Goal: Find specific page/section: Find specific page/section

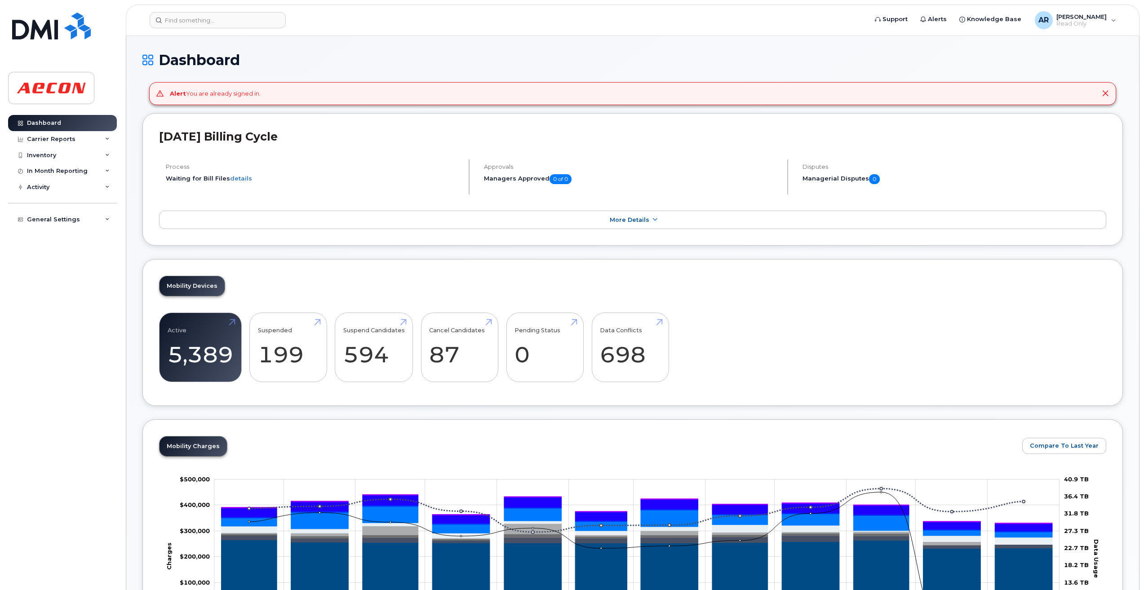
click at [1105, 93] on icon at bounding box center [1105, 93] width 7 height 7
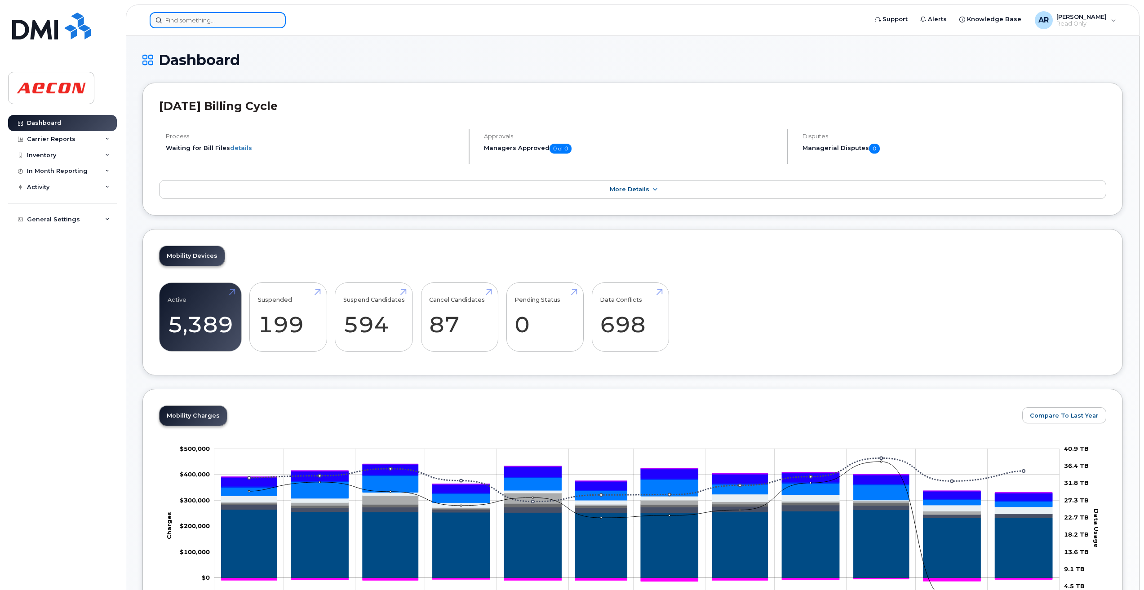
click at [251, 23] on input at bounding box center [218, 20] width 136 height 16
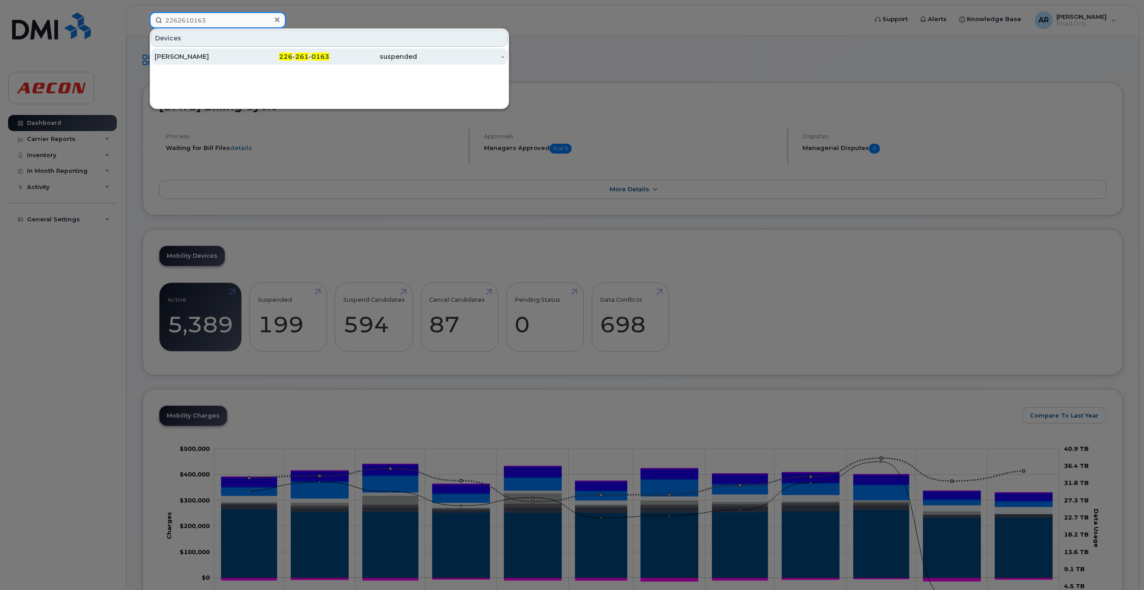
type input "2262610163"
click at [262, 58] on div "226 - 261 - 0163" at bounding box center [286, 56] width 88 height 9
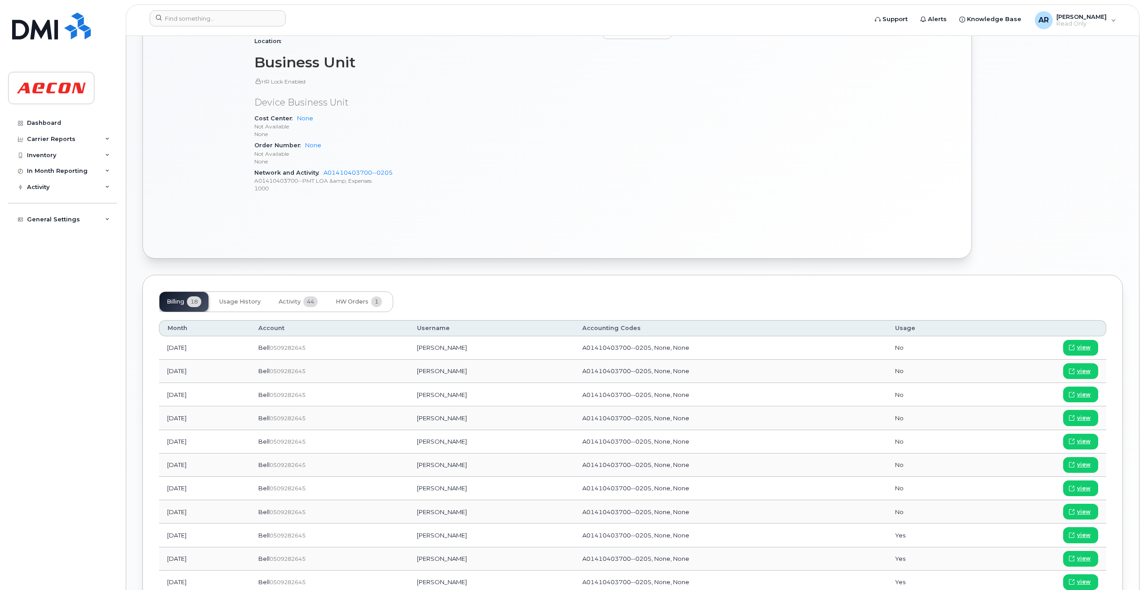
scroll to position [539, 0]
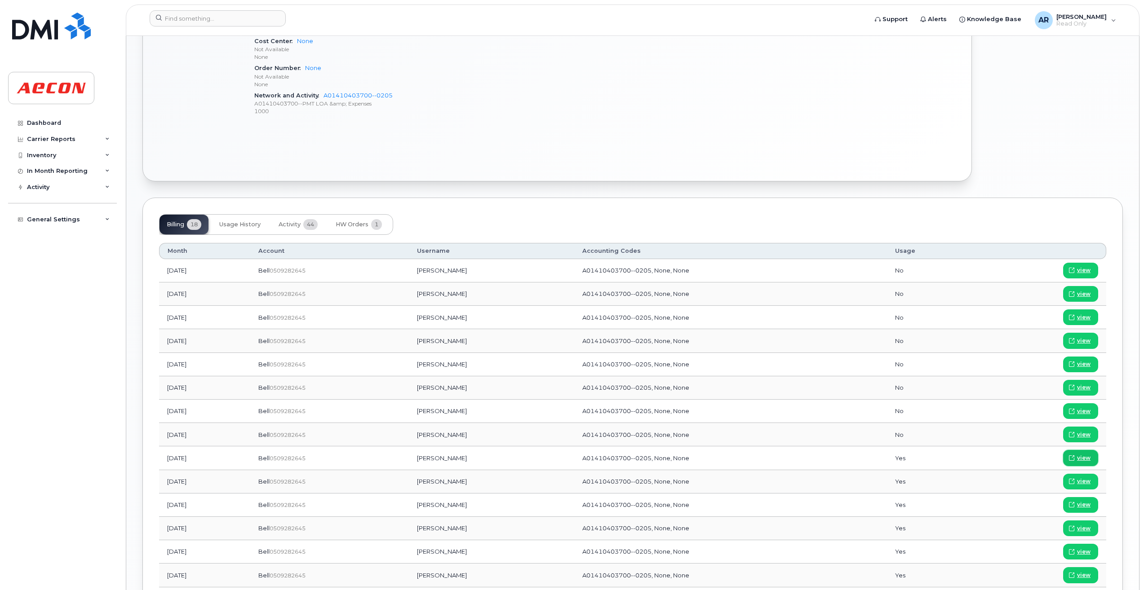
click at [1081, 457] on span "view" at bounding box center [1083, 458] width 13 height 8
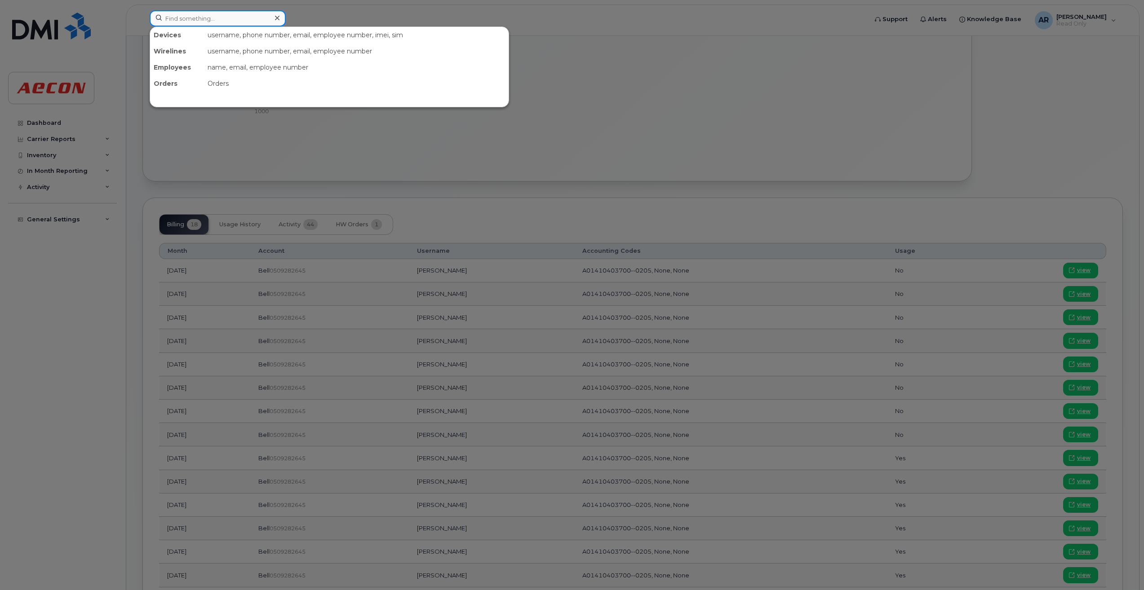
click at [185, 20] on input at bounding box center [218, 18] width 136 height 16
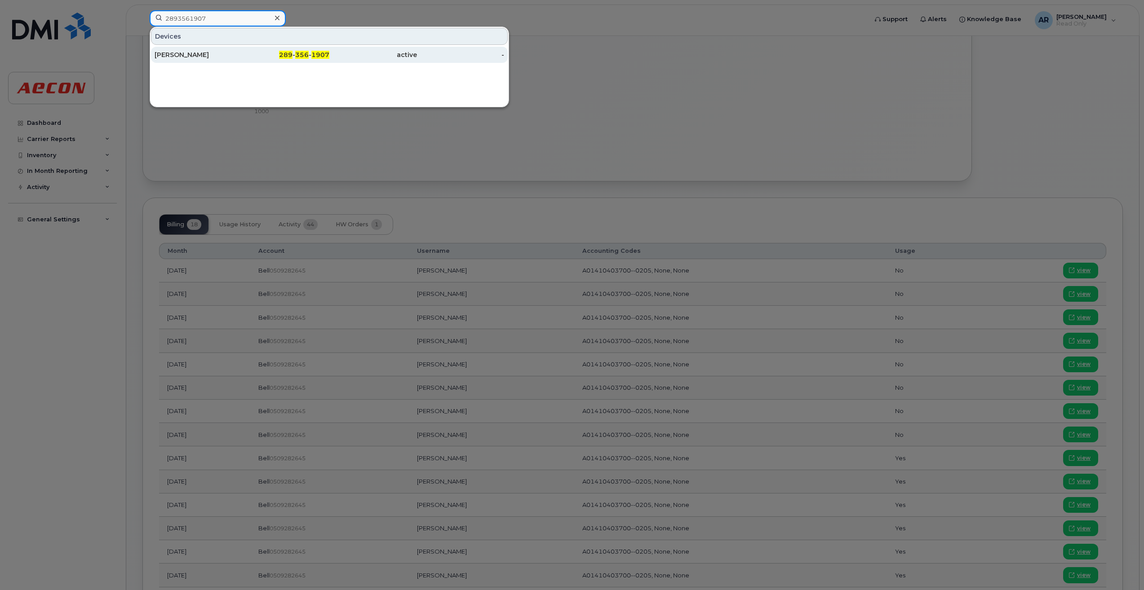
type input "2893561907"
click at [221, 58] on div "Dennis Blakey" at bounding box center [199, 54] width 88 height 9
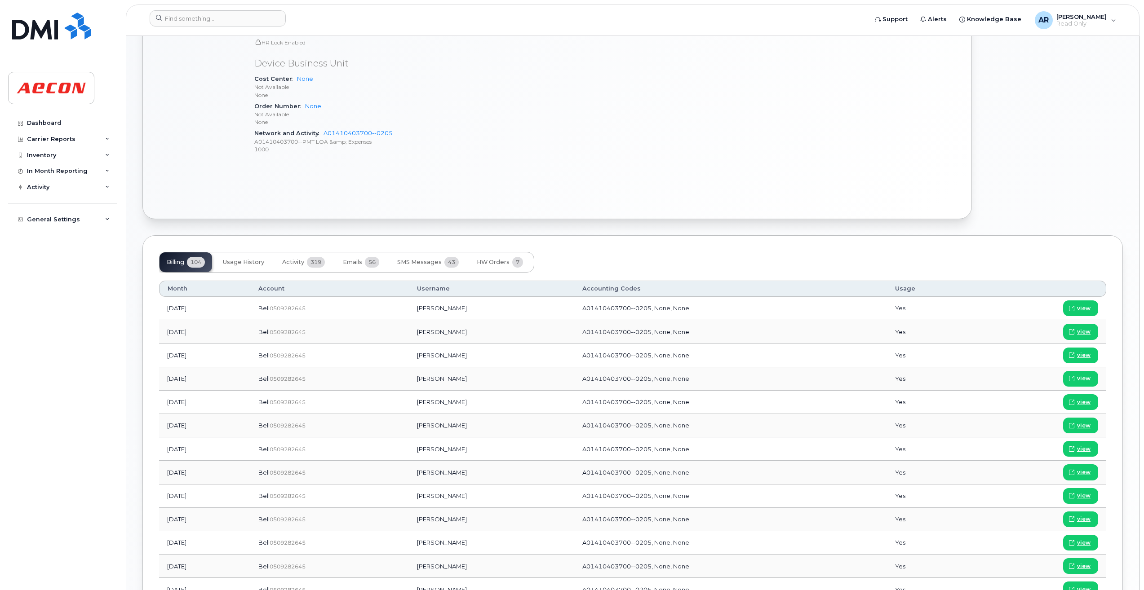
scroll to position [494, 0]
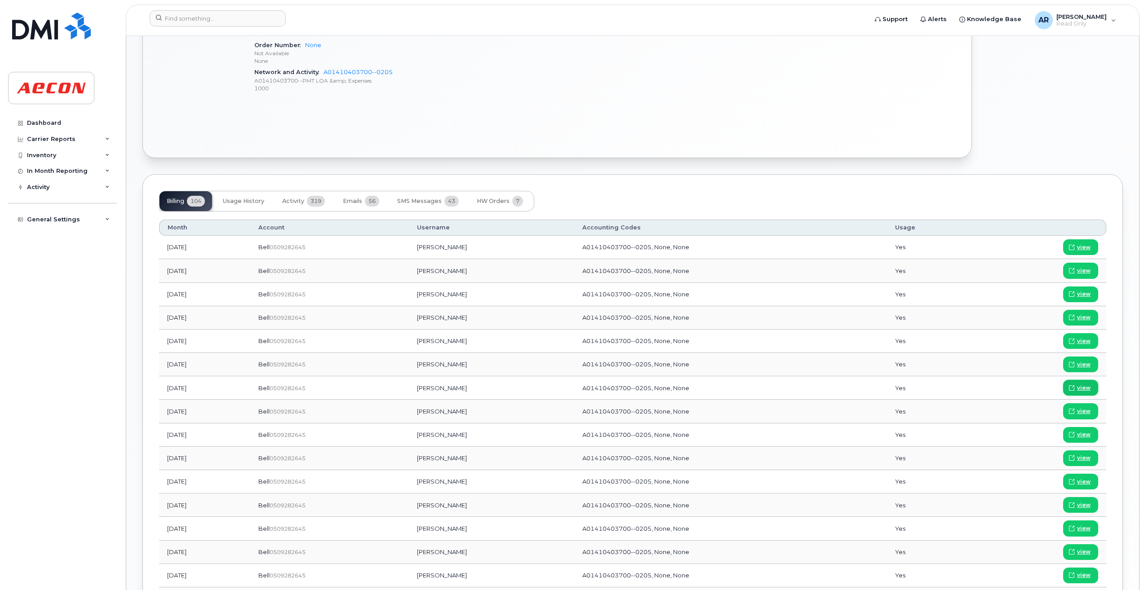
click at [1079, 386] on span "view" at bounding box center [1083, 388] width 13 height 8
drag, startPoint x: 239, startPoint y: 16, endPoint x: 231, endPoint y: 18, distance: 7.8
click at [239, 16] on input at bounding box center [218, 18] width 136 height 16
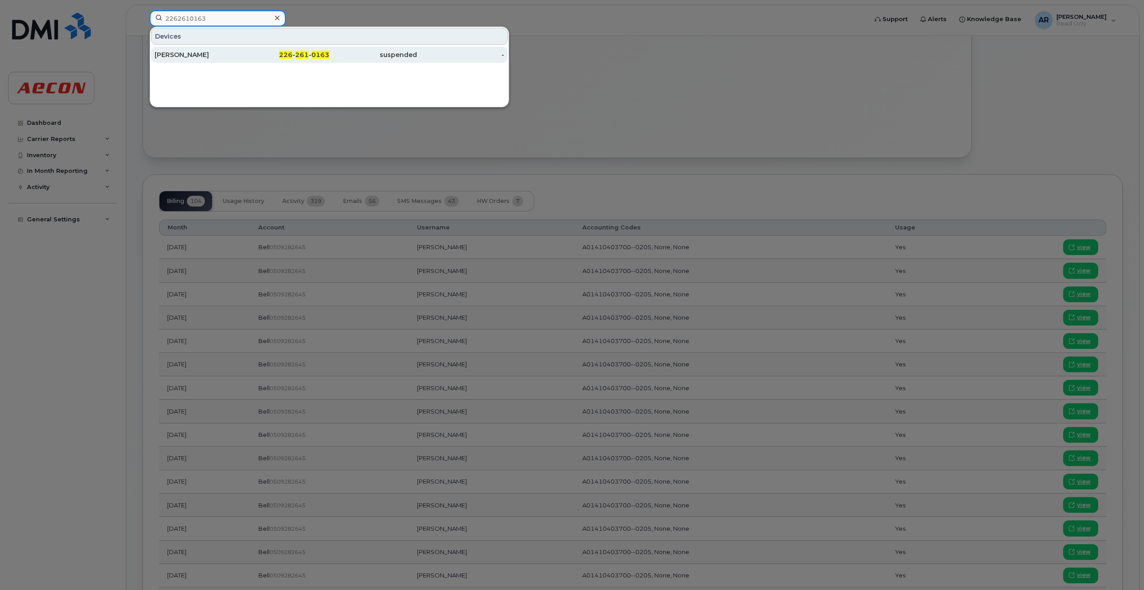
type input "2262610163"
click at [251, 54] on div "226 - 261 - 0163" at bounding box center [286, 54] width 88 height 9
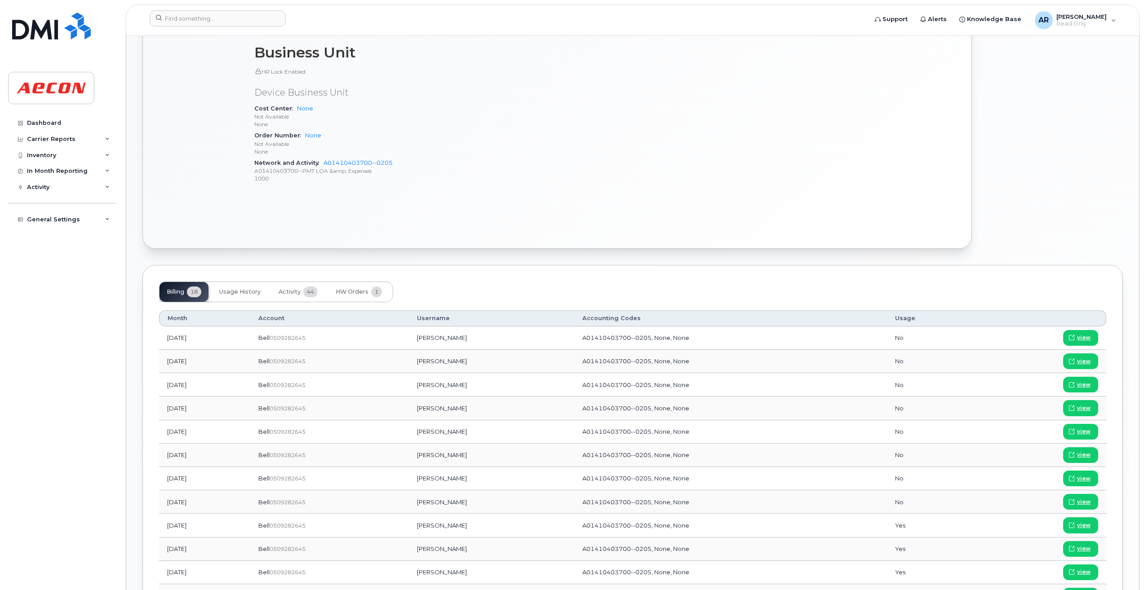
scroll to position [494, 0]
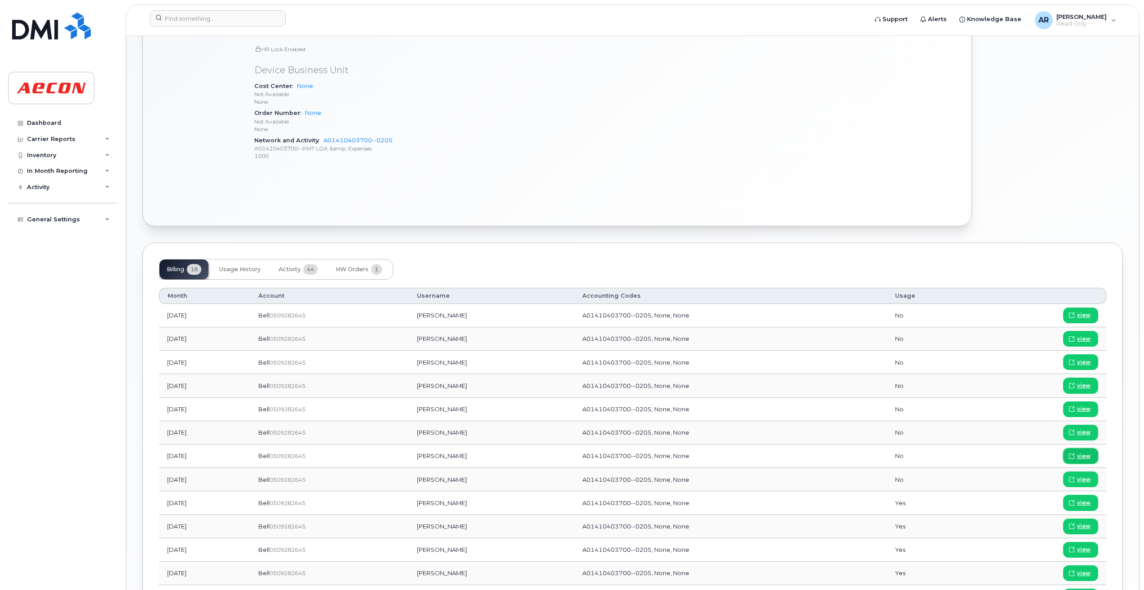
click at [1081, 458] on span "view" at bounding box center [1083, 457] width 13 height 8
click at [245, 17] on input at bounding box center [218, 18] width 136 height 16
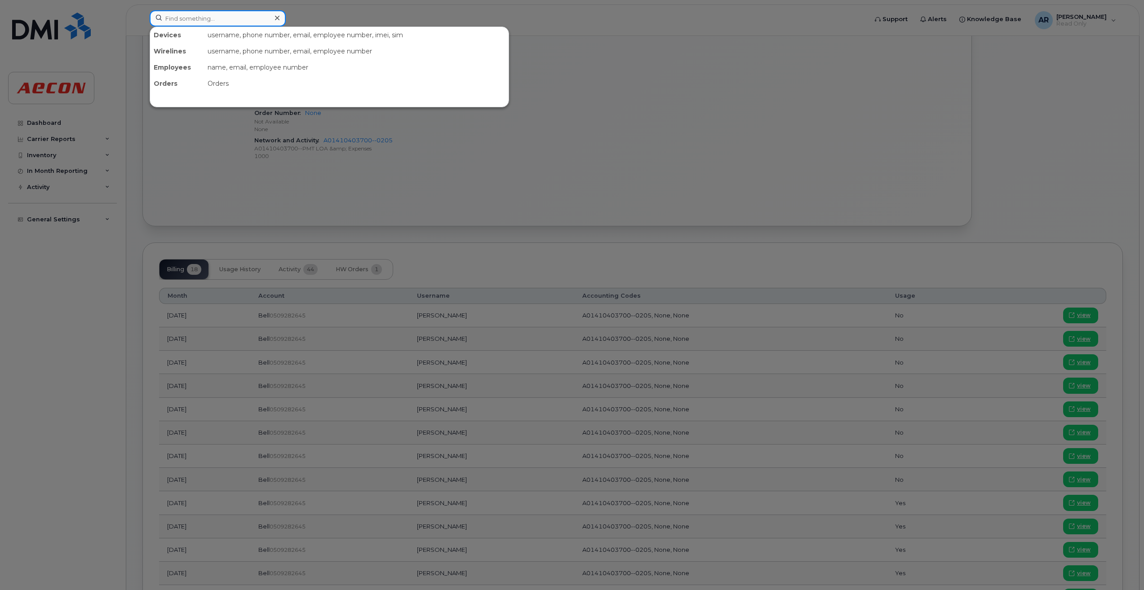
paste input "2896714439"
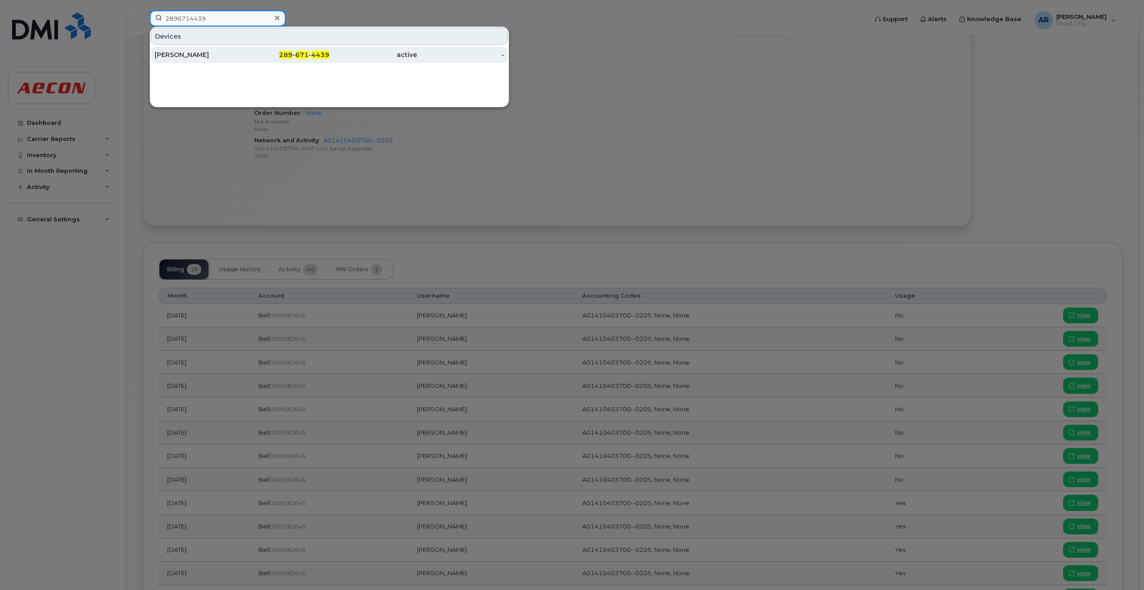
type input "2896714439"
click at [248, 58] on div "289 - 671 - 4439" at bounding box center [286, 54] width 88 height 9
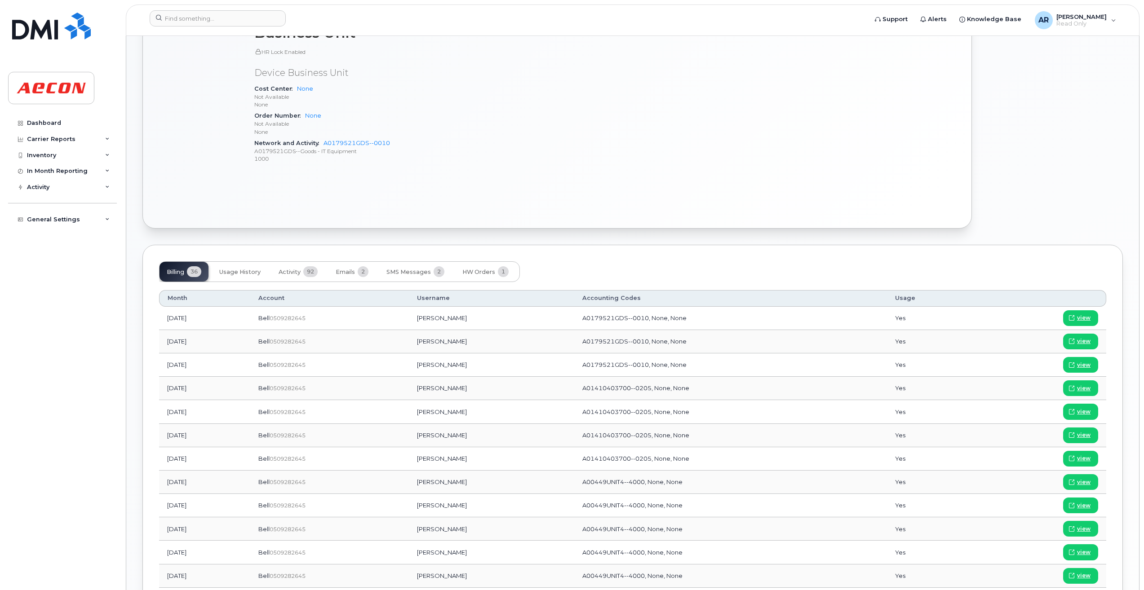
scroll to position [539, 0]
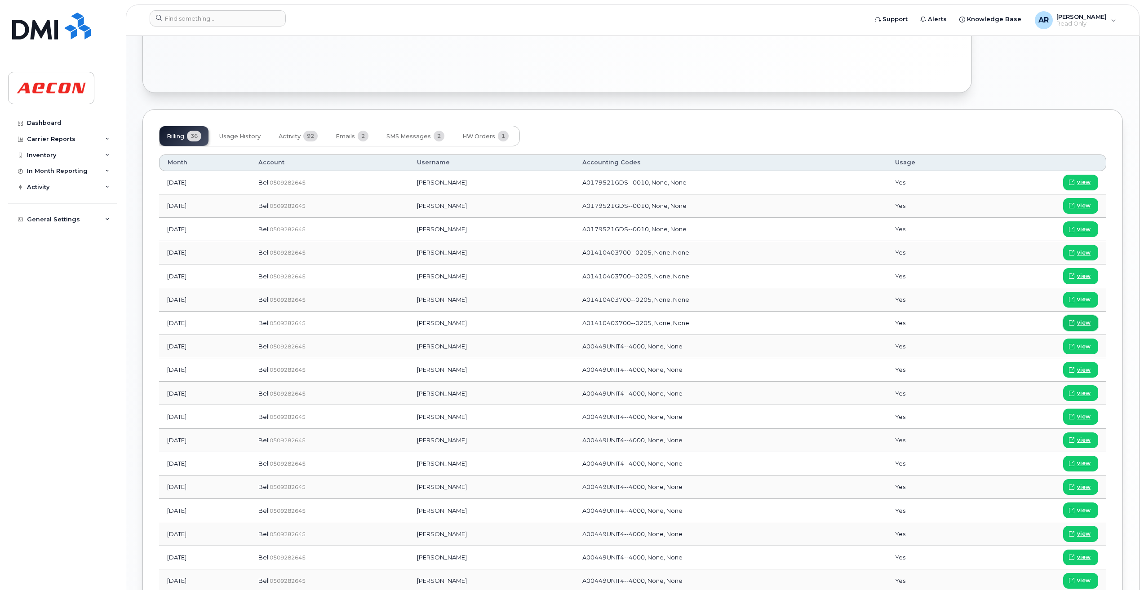
click at [1088, 322] on span "view" at bounding box center [1083, 323] width 13 height 8
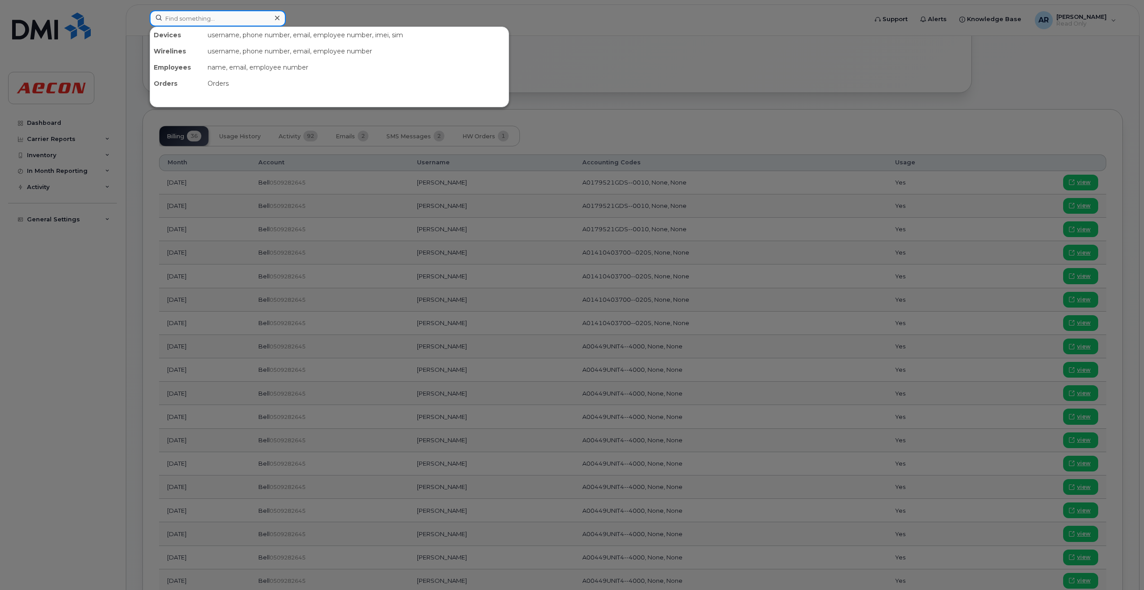
click at [234, 16] on input at bounding box center [218, 18] width 136 height 16
paste input "2896715028"
type input "2896715028"
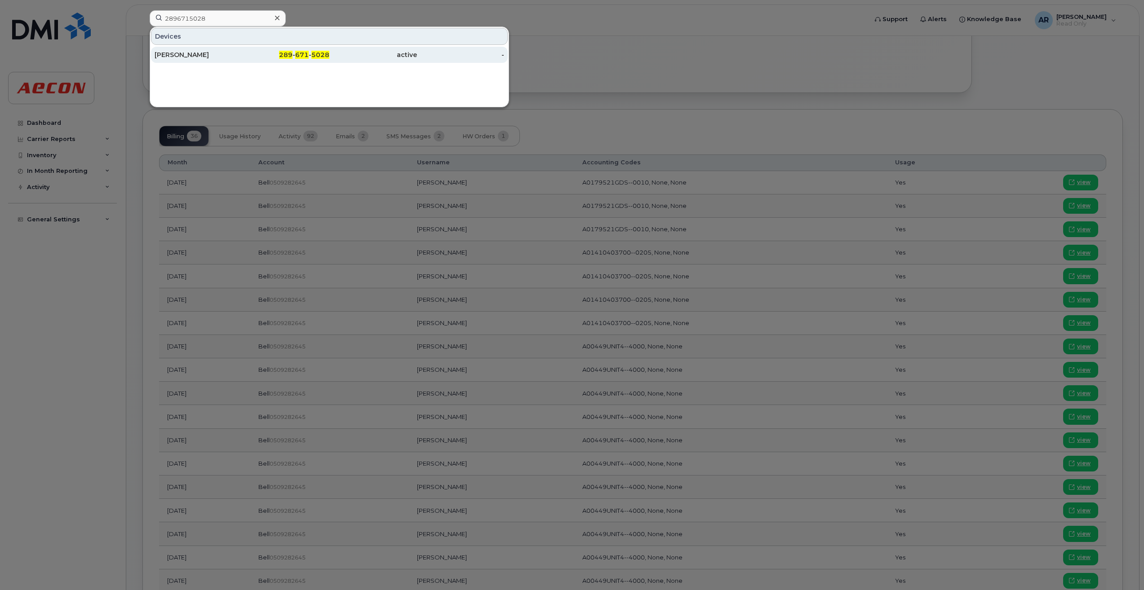
click at [297, 52] on span "671" at bounding box center [301, 55] width 13 height 8
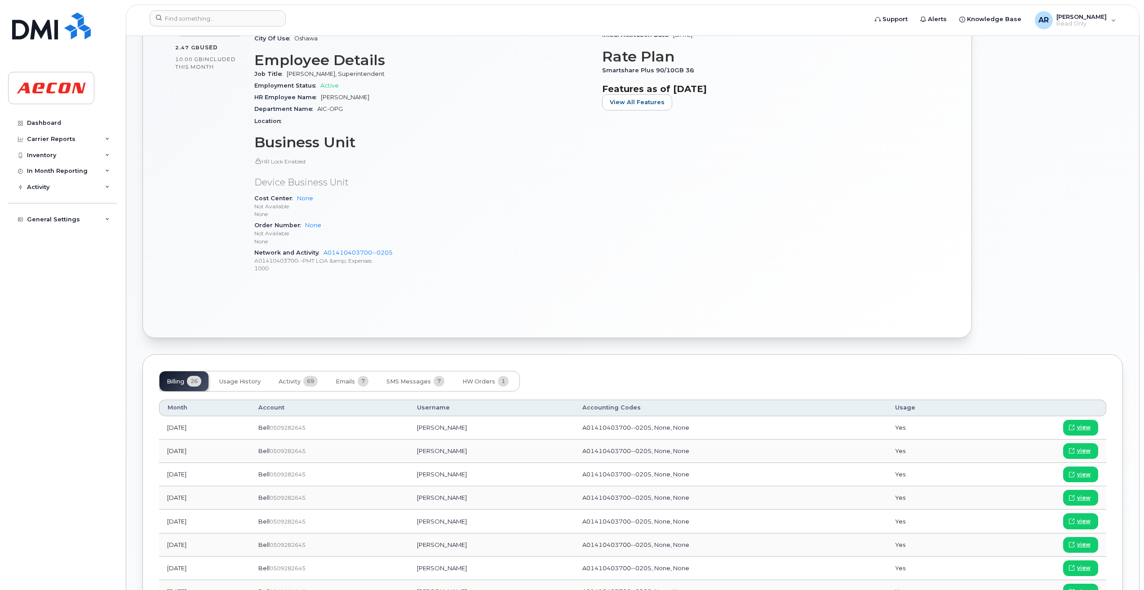
scroll to position [384, 0]
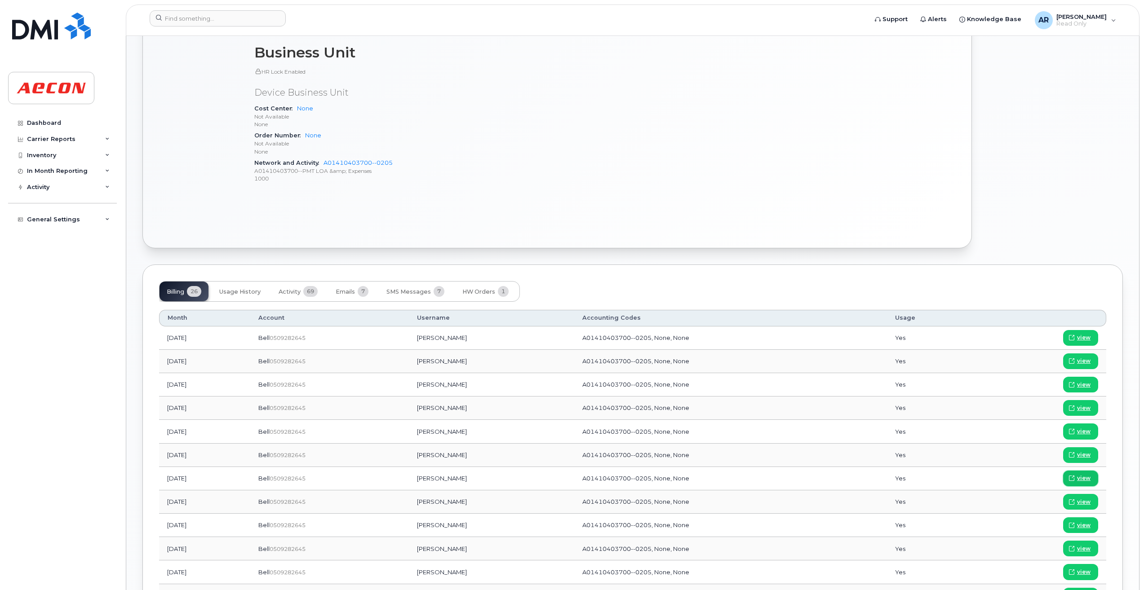
click at [1091, 478] on link "view" at bounding box center [1080, 479] width 35 height 16
